Goal: Information Seeking & Learning: Learn about a topic

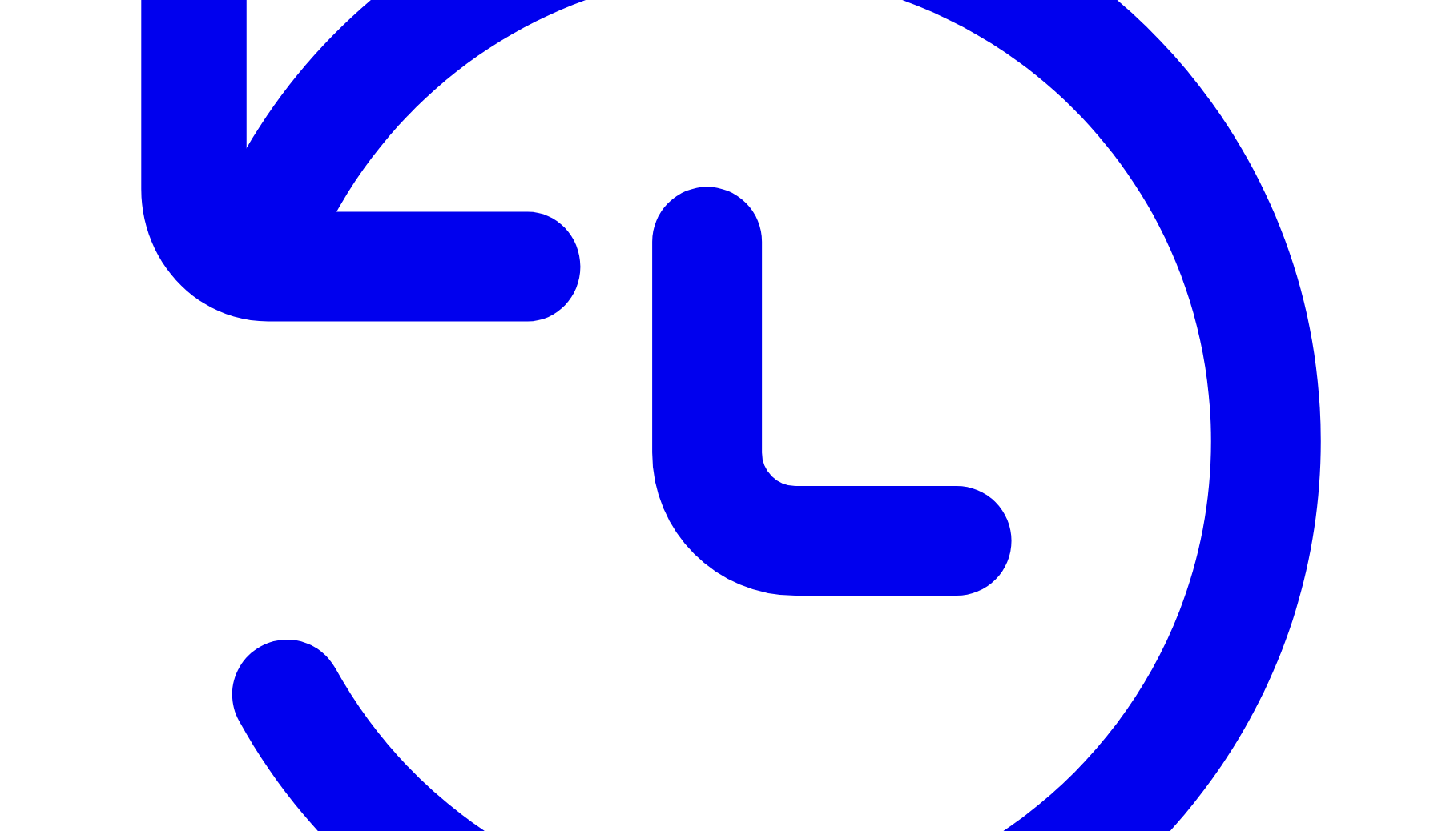
scroll to position [377, 0]
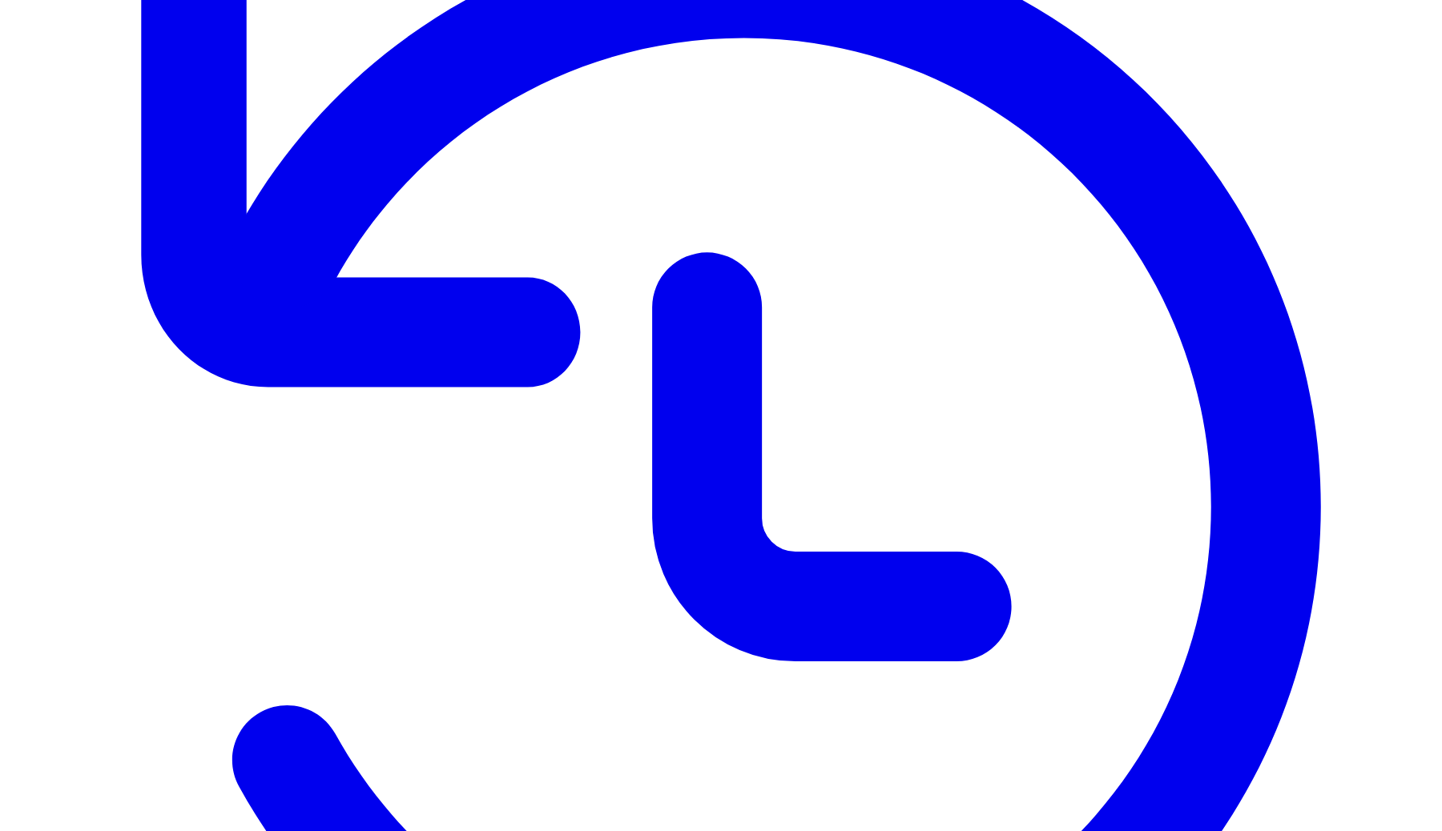
scroll to position [276, 0]
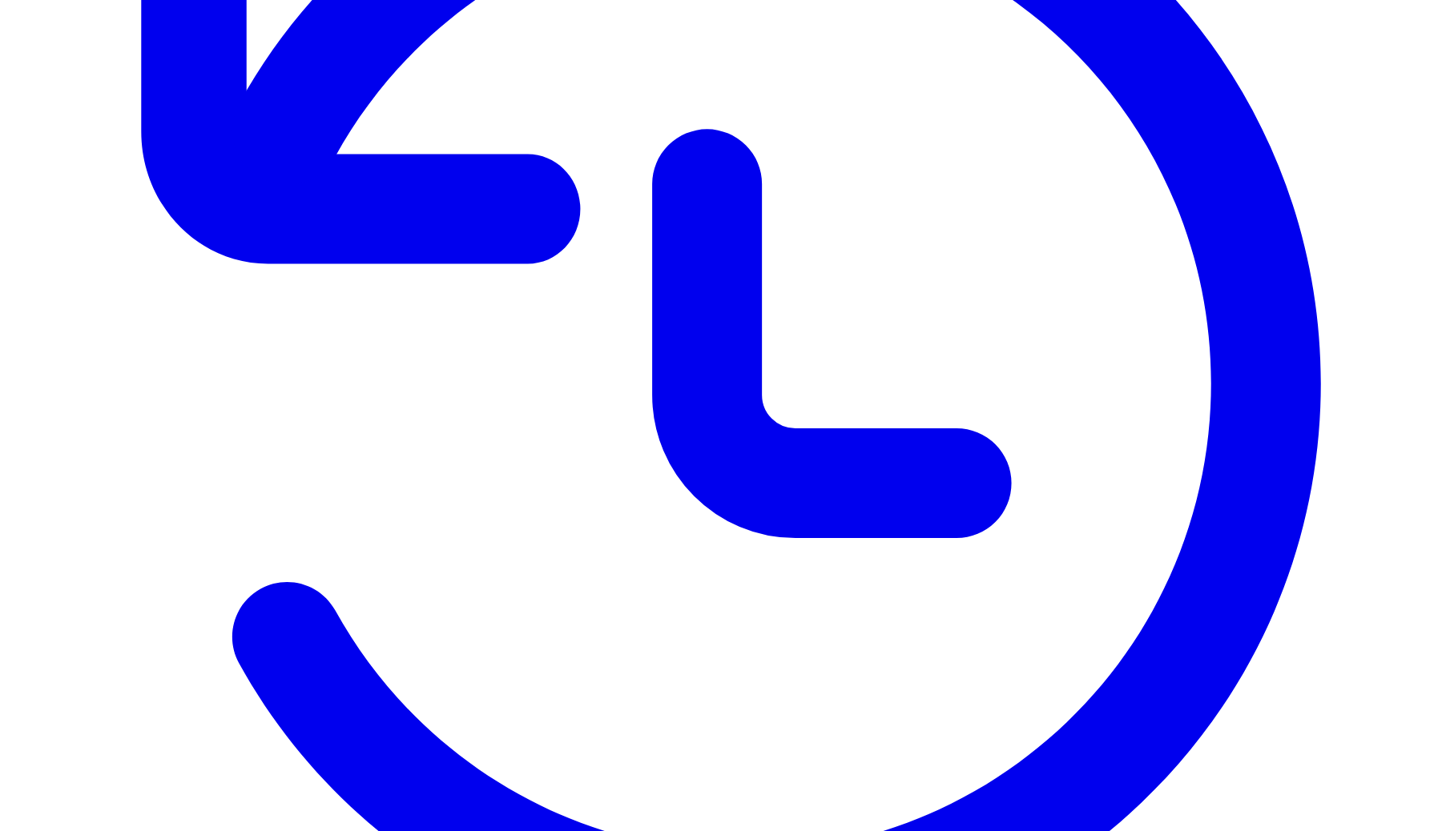
scroll to position [502, 0]
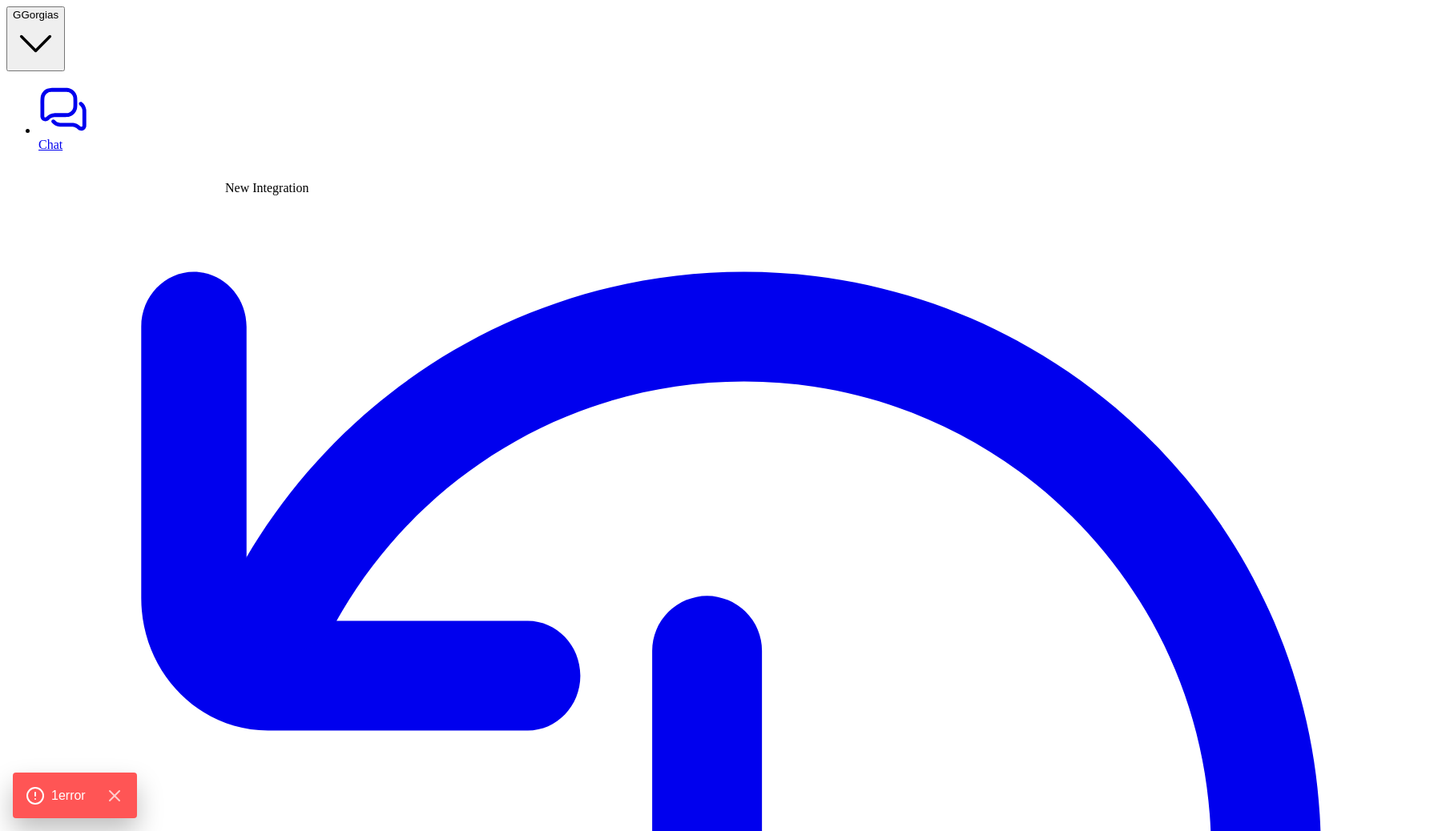
type textarea "**********"
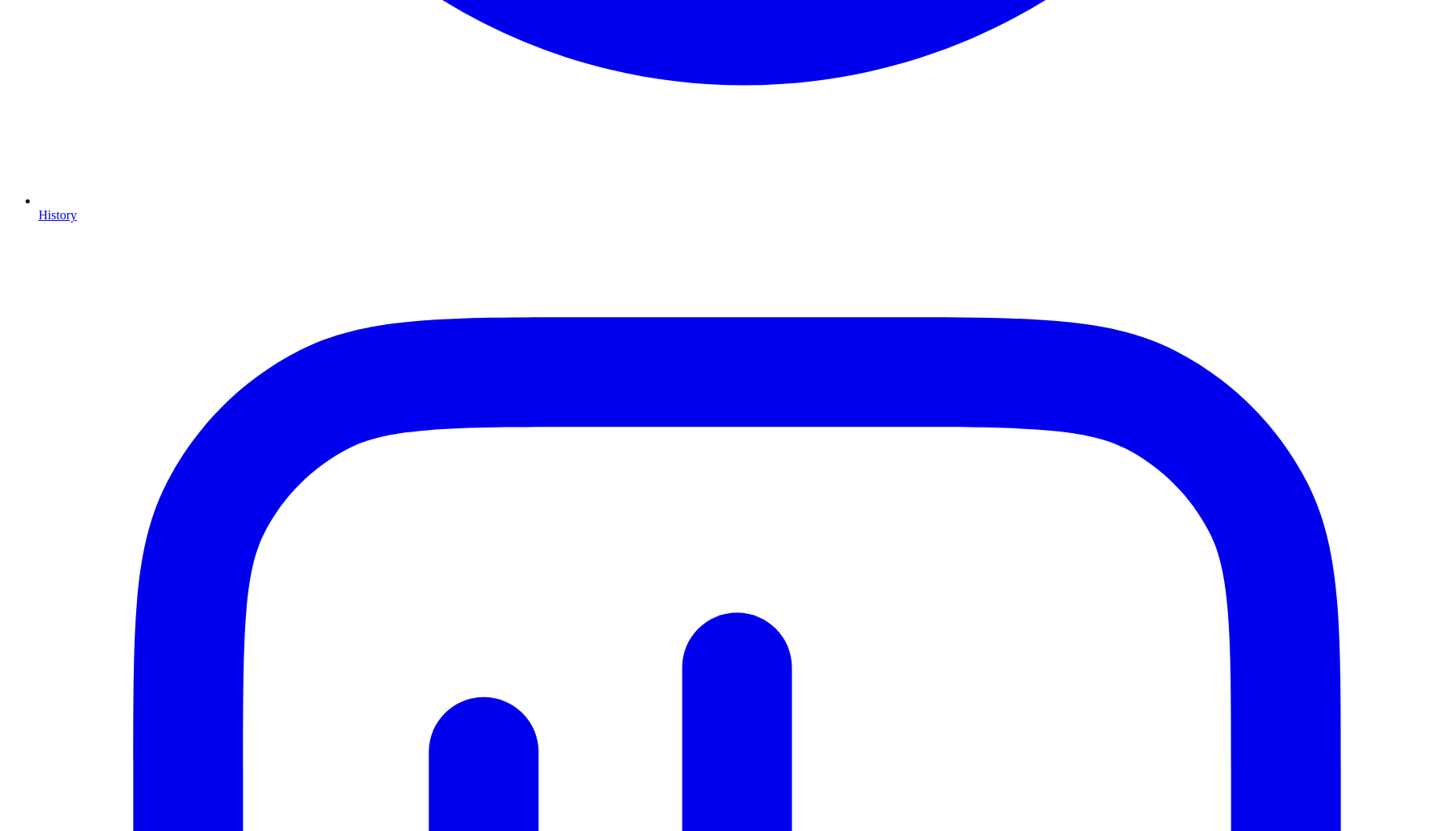
scroll to position [1346, 0]
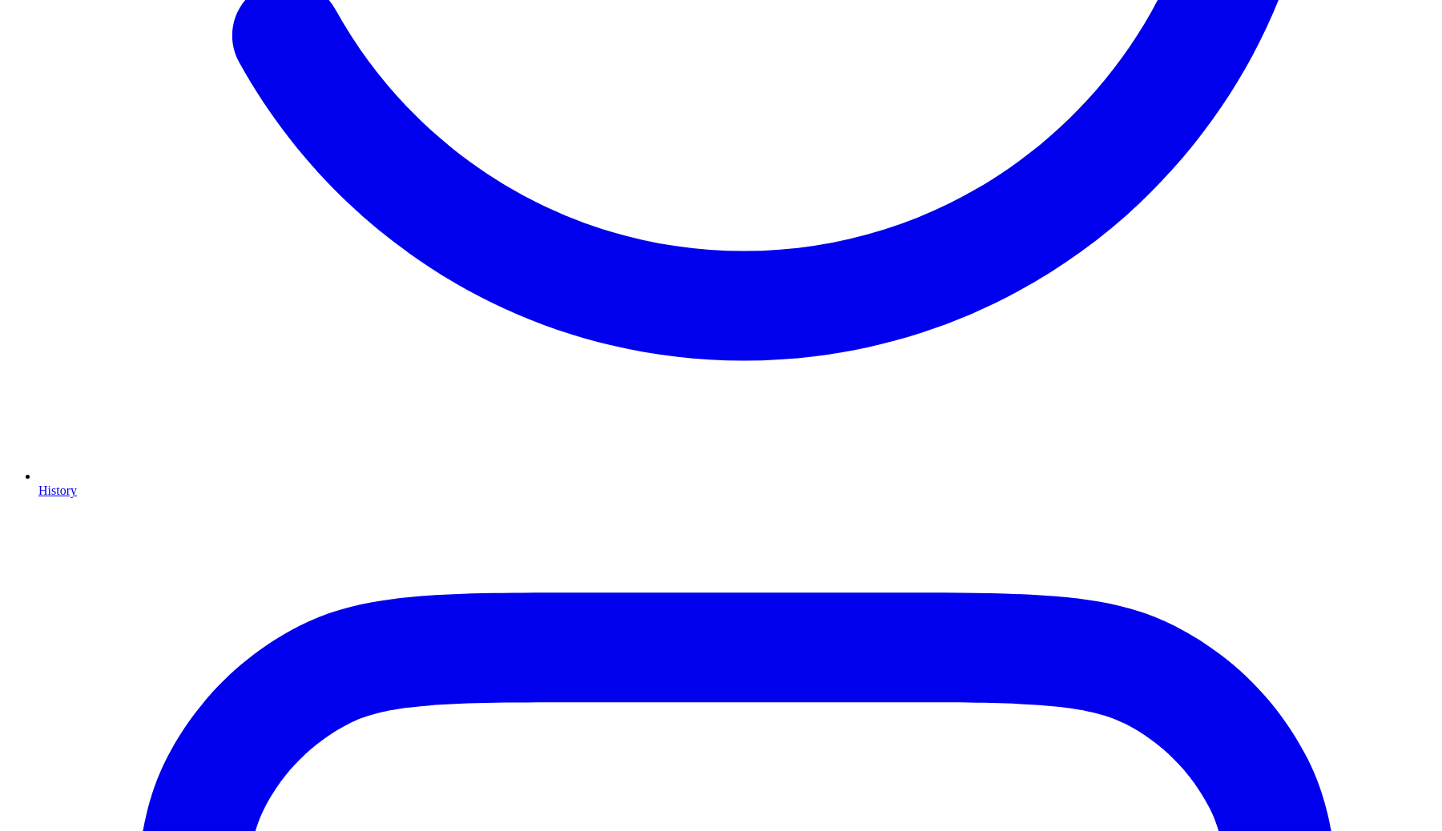
scroll to position [1079, 0]
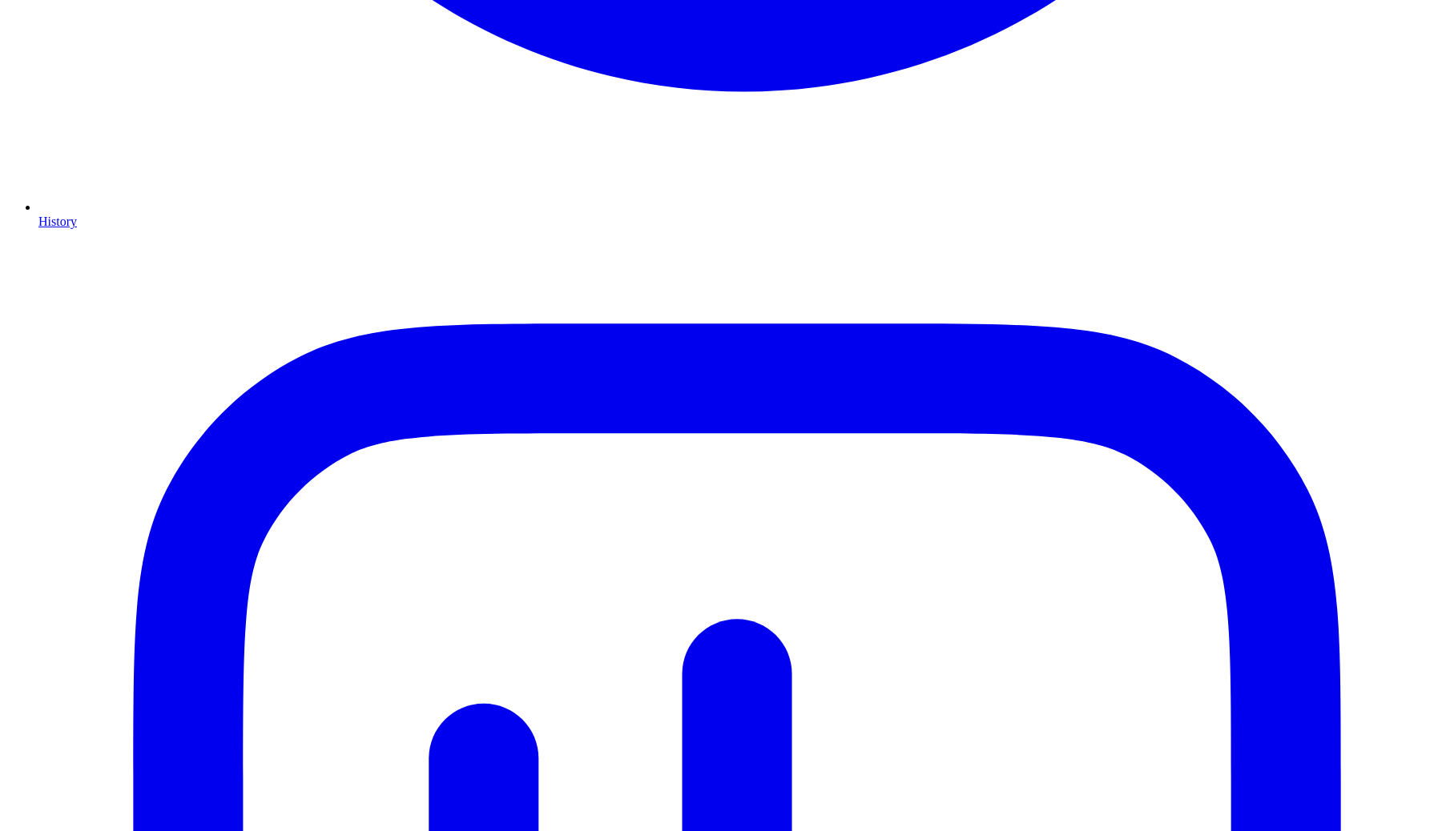
scroll to position [1341, 0]
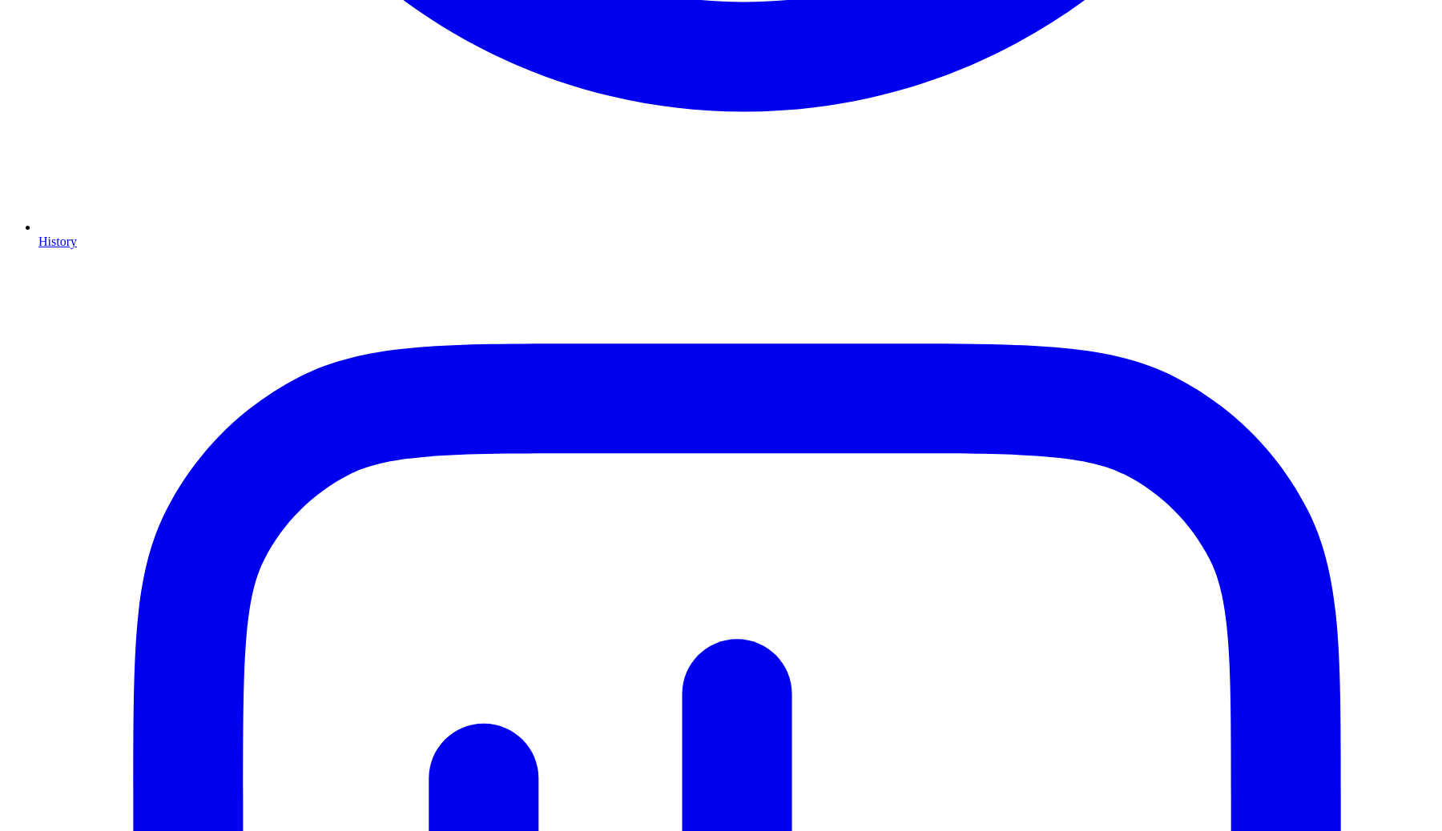
scroll to position [1318, 0]
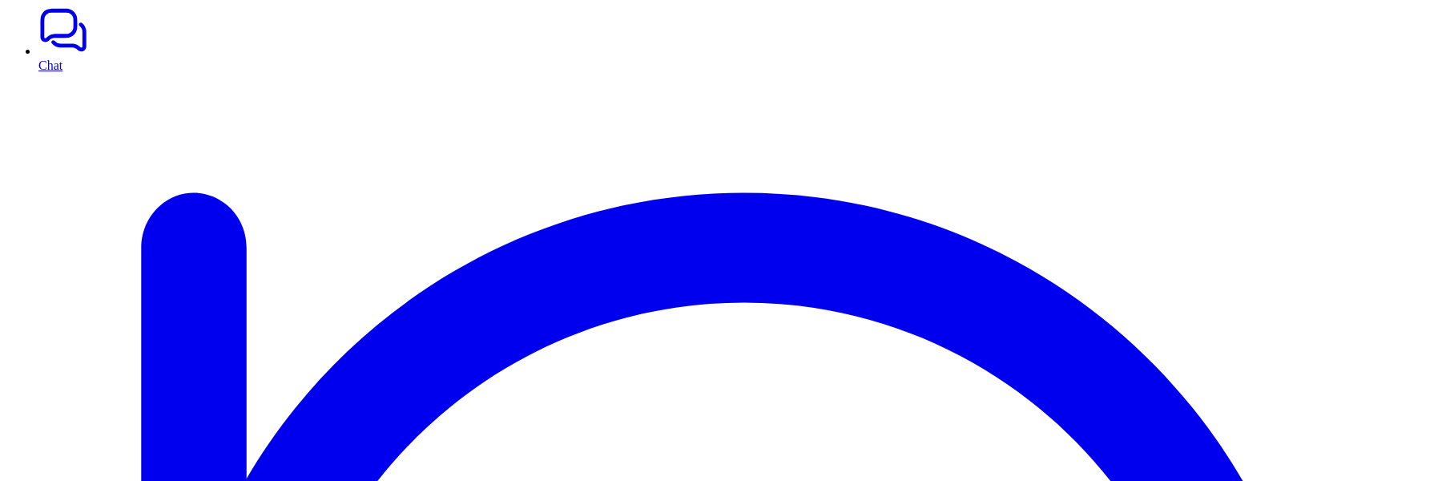
scroll to position [127, 0]
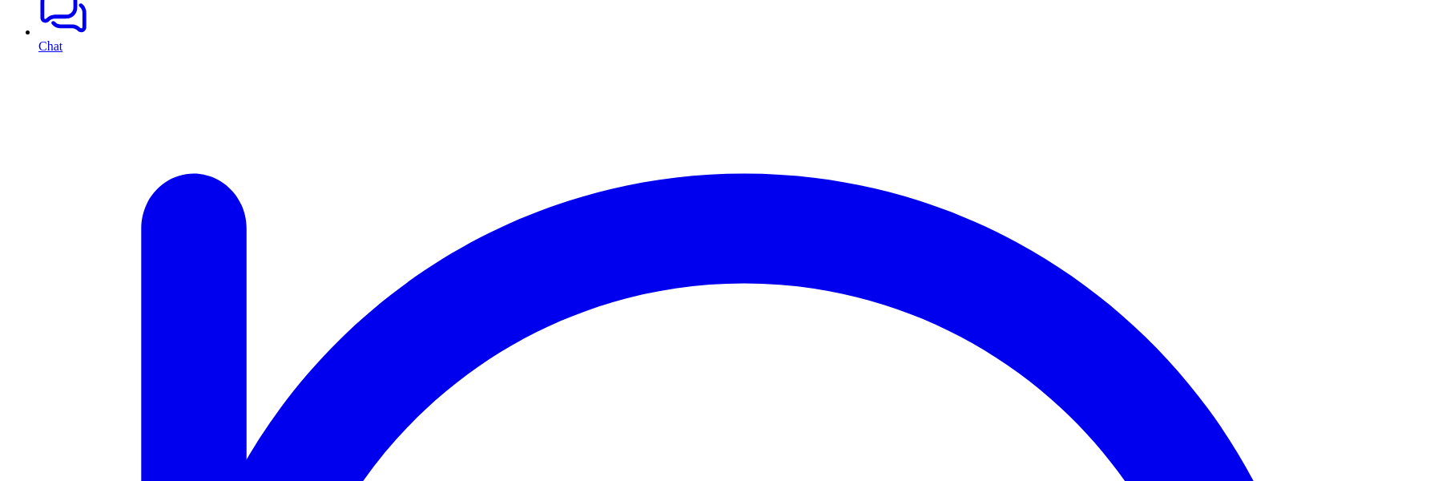
scroll to position [161, 0]
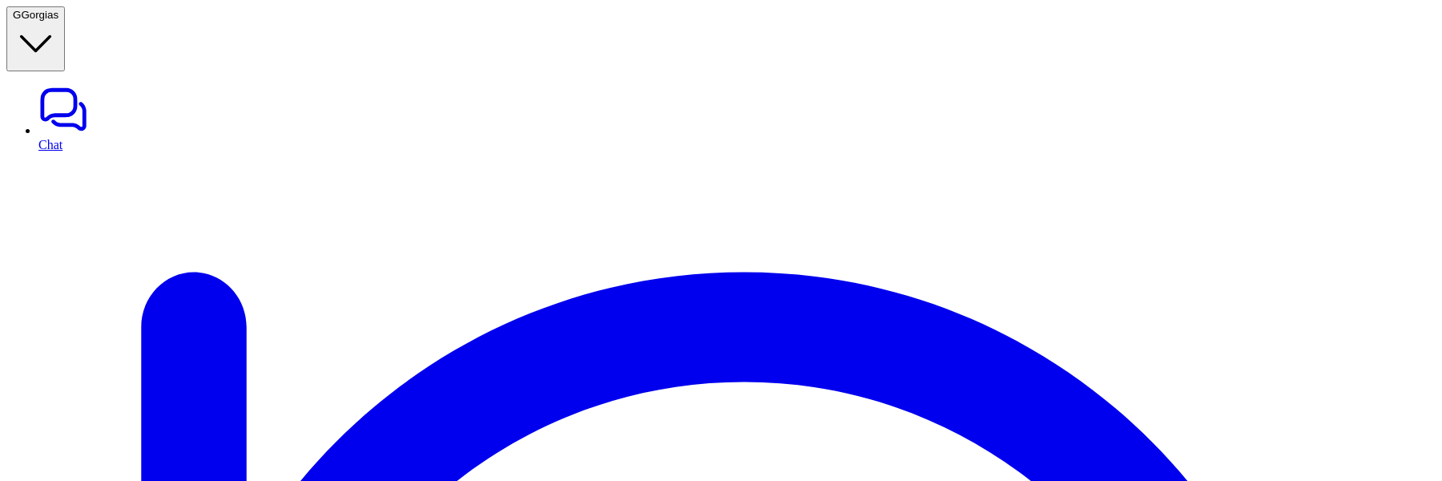
scroll to position [161, 0]
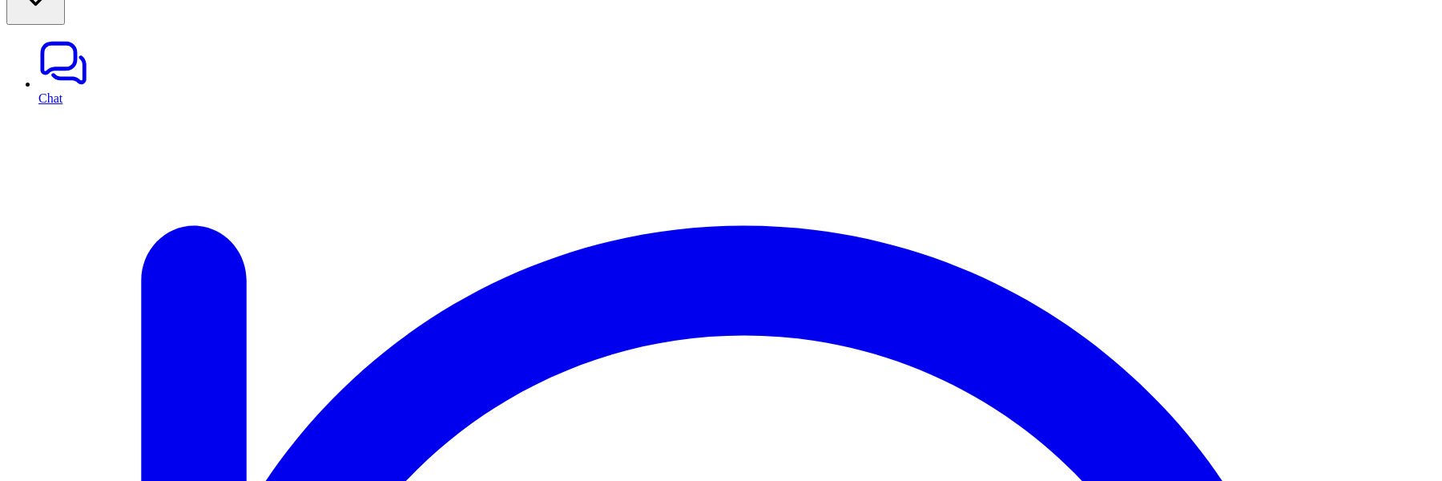
scroll to position [49, 0]
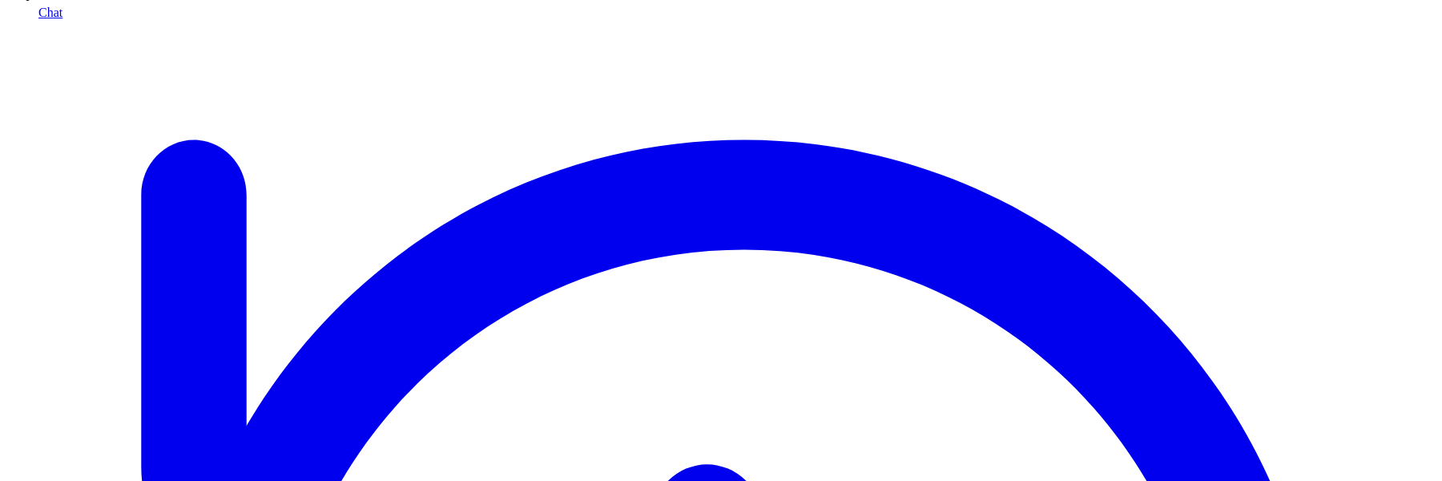
scroll to position [129, 0]
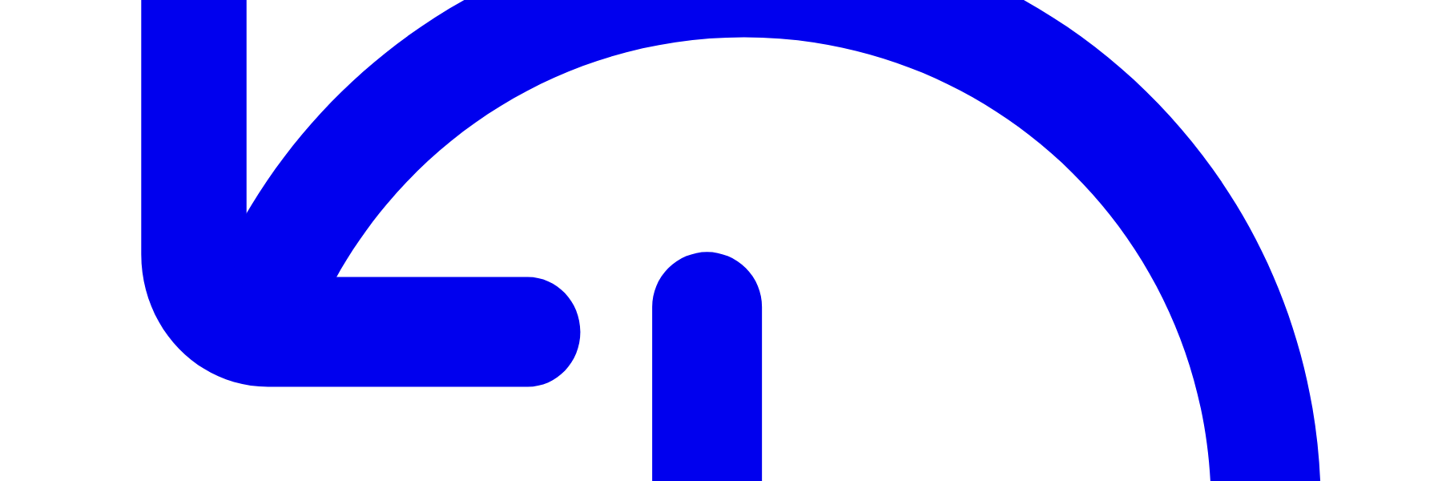
scroll to position [388, 0]
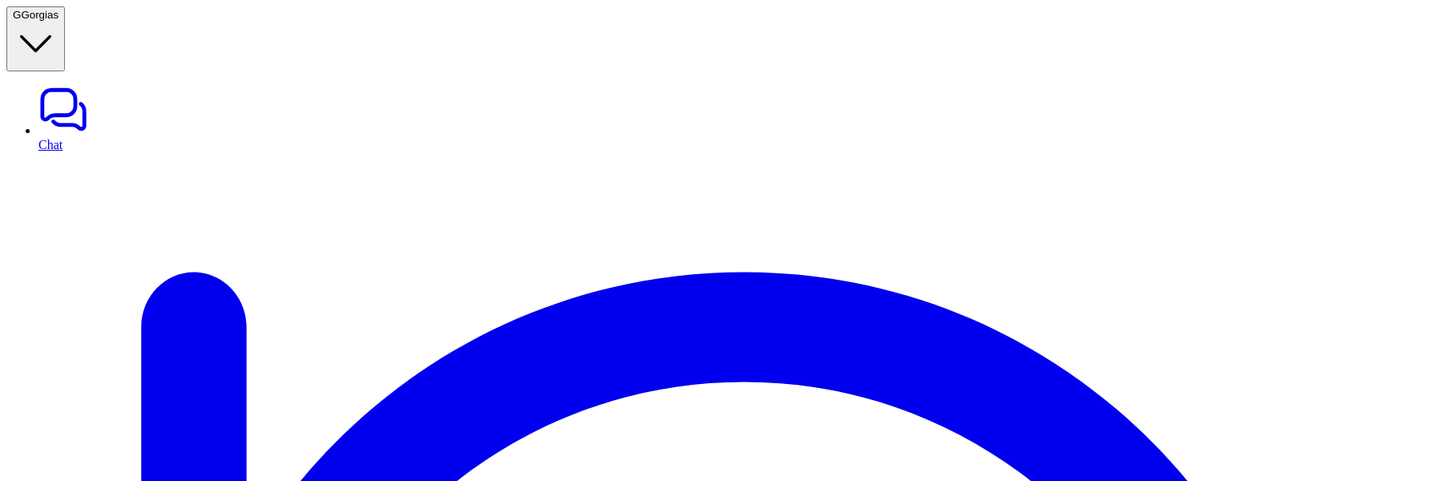
scroll to position [386, 0]
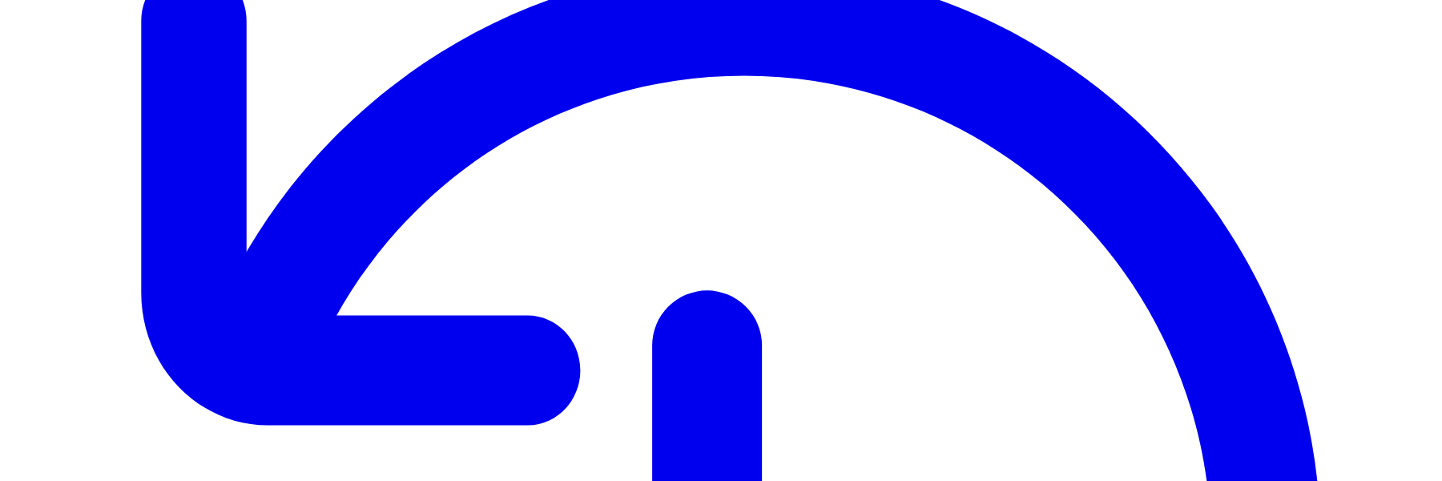
scroll to position [299, 0]
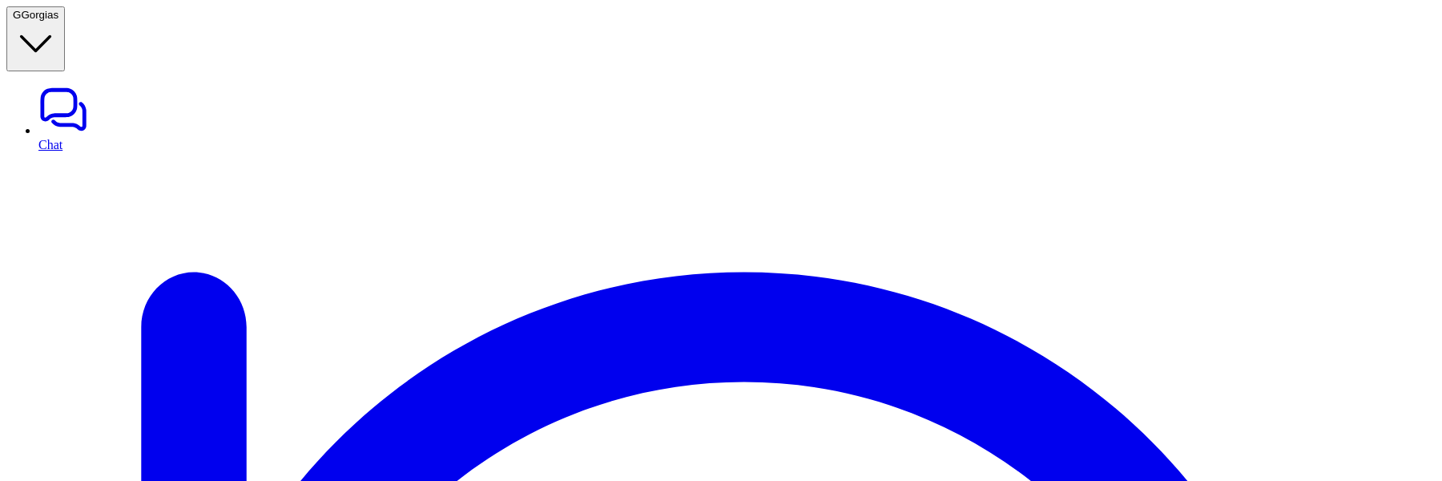
scroll to position [299, 0]
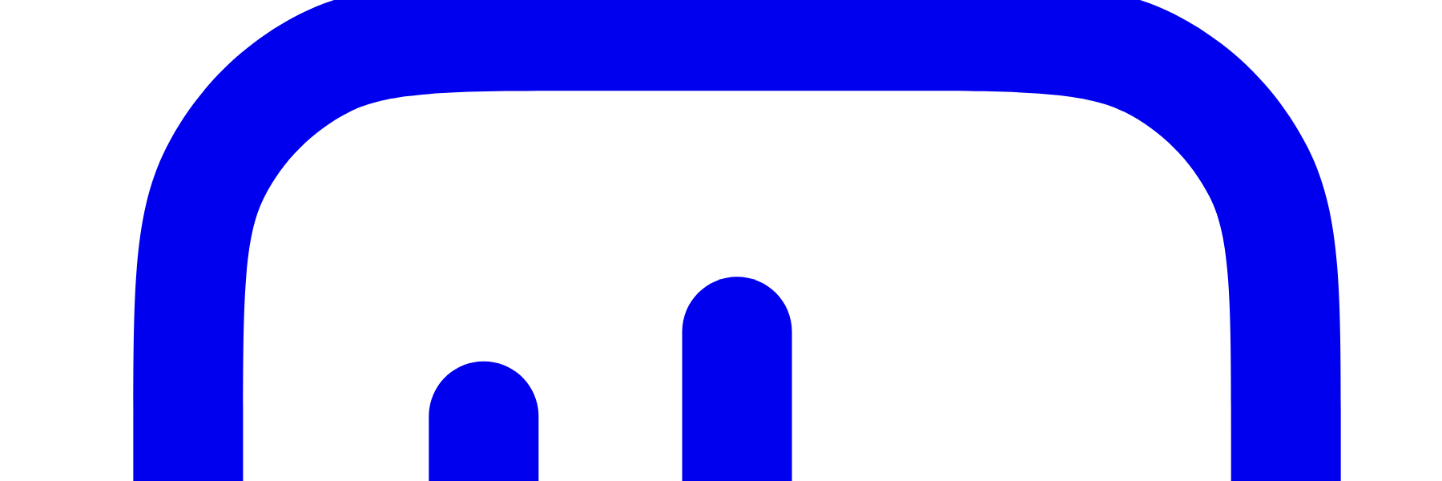
scroll to position [1711, 0]
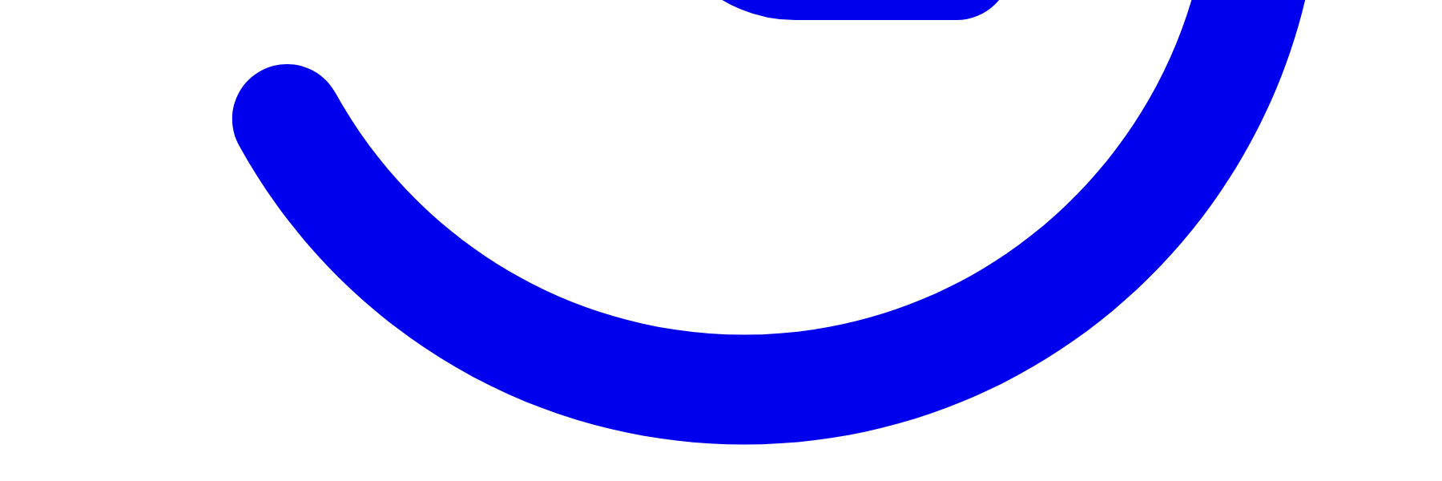
scroll to position [984, 0]
